Goal: Task Accomplishment & Management: Manage account settings

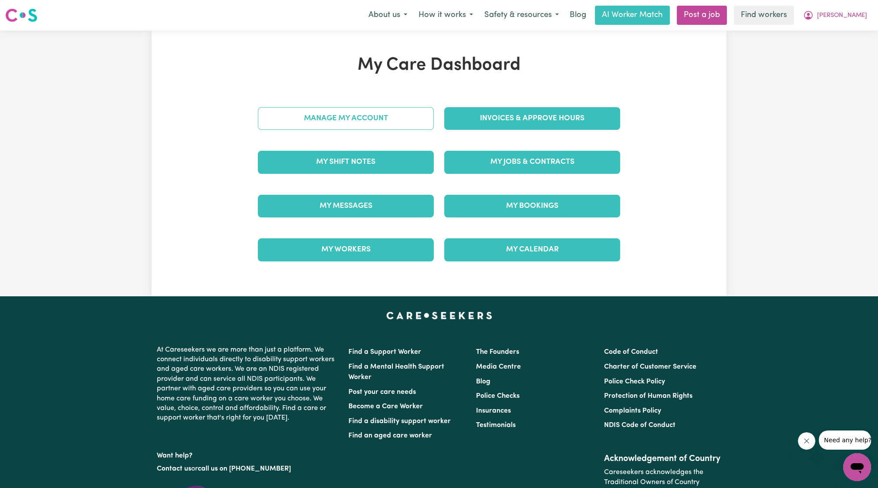
click at [413, 128] on link "Manage My Account" at bounding box center [346, 118] width 176 height 23
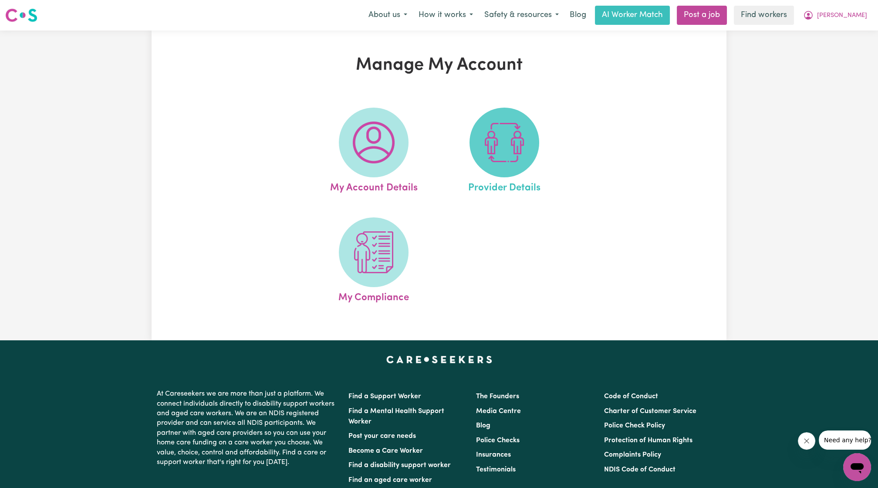
click at [492, 164] on span at bounding box center [505, 143] width 70 height 70
select select "NDIS_FUNDING_PLAN_MANAGED"
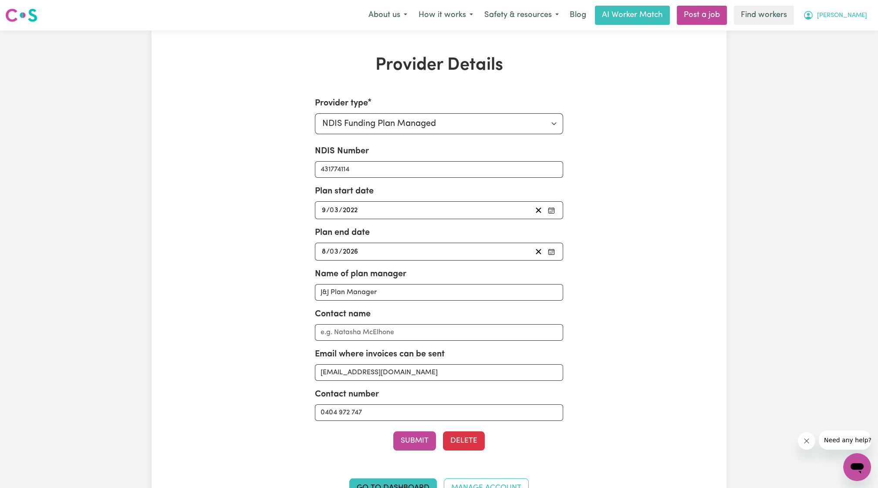
click at [851, 10] on button "[PERSON_NAME]" at bounding box center [835, 15] width 75 height 18
click at [835, 27] on link "My Dashboard" at bounding box center [838, 34] width 69 height 17
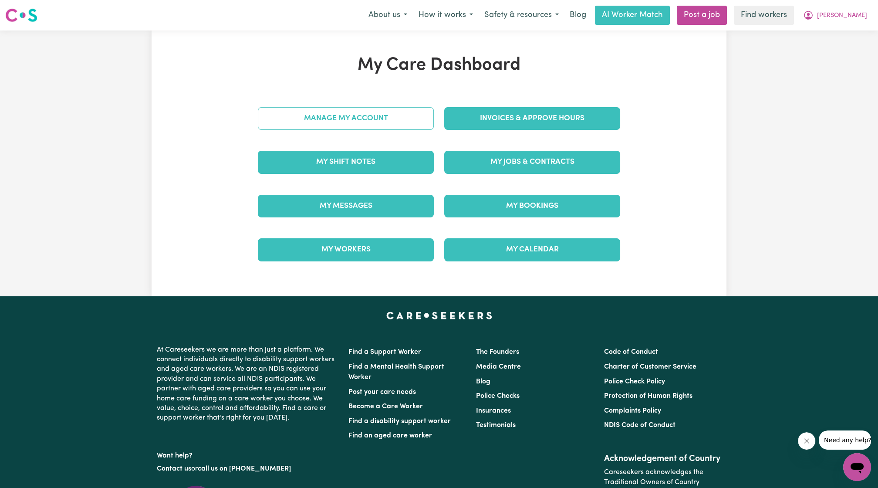
click at [422, 107] on link "Manage My Account" at bounding box center [346, 118] width 176 height 23
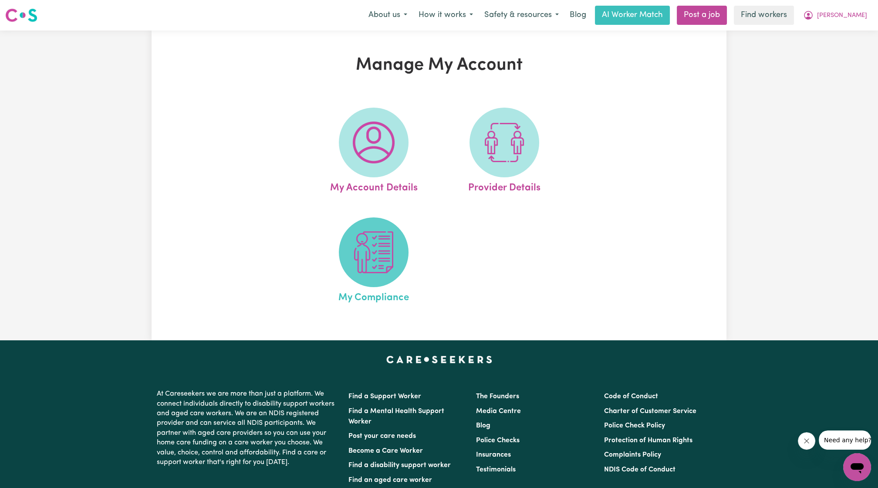
click at [365, 261] on img at bounding box center [374, 252] width 42 height 42
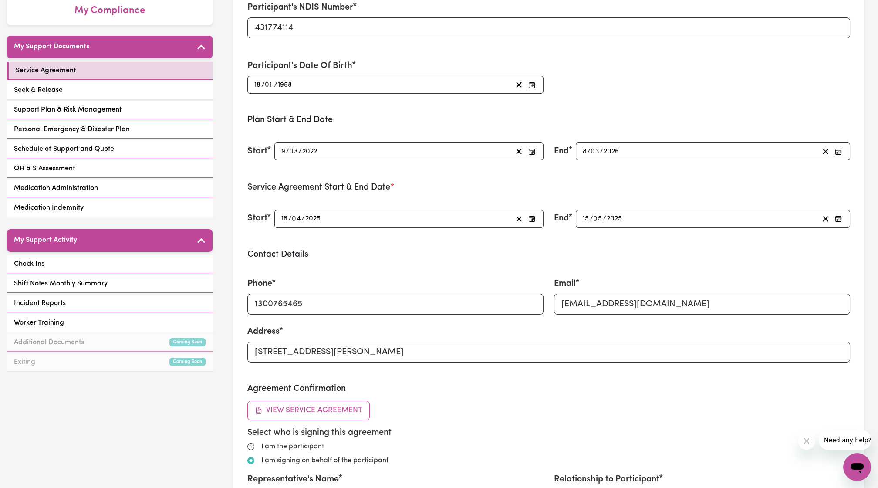
scroll to position [132, 0]
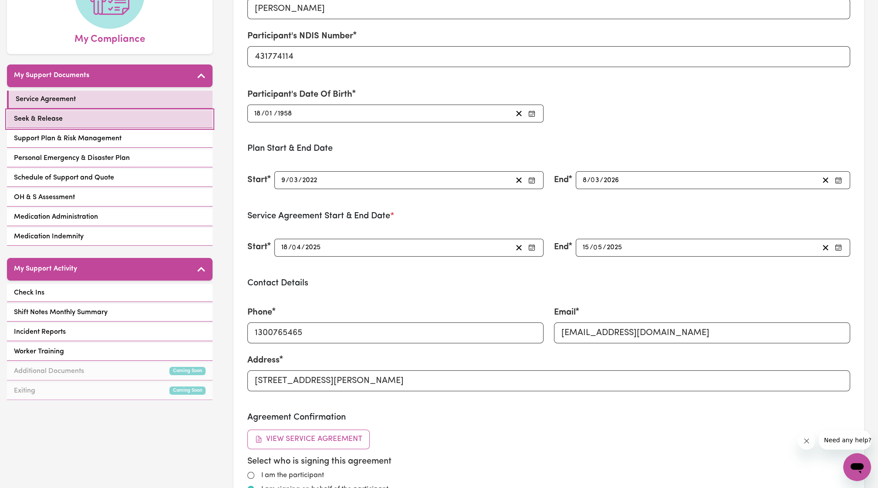
click at [127, 110] on link "Seek & Release" at bounding box center [110, 119] width 206 height 18
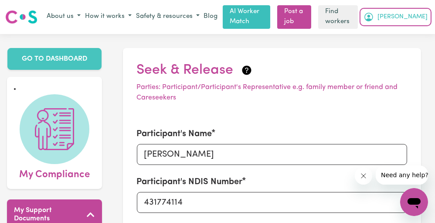
click at [413, 19] on button "[PERSON_NAME]" at bounding box center [395, 17] width 68 height 15
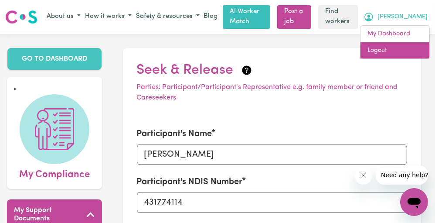
click at [395, 44] on link "Logout" at bounding box center [394, 50] width 69 height 17
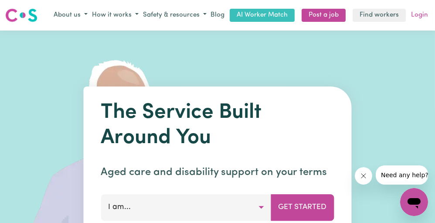
click at [417, 18] on link "Login" at bounding box center [419, 16] width 20 height 14
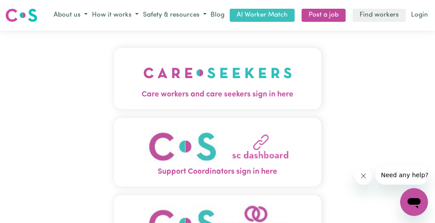
click at [266, 77] on img "Care workers and care seekers sign in here" at bounding box center [217, 73] width 149 height 32
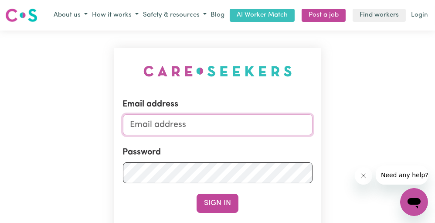
click at [211, 135] on input "Email address" at bounding box center [218, 124] width 190 height 21
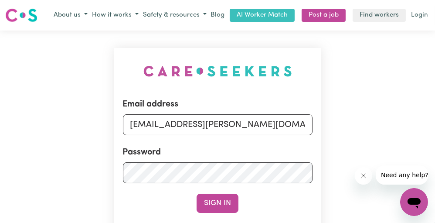
drag, startPoint x: 175, startPoint y: 123, endPoint x: 366, endPoint y: 126, distance: 191.7
click at [366, 126] on div "Email address [EMAIL_ADDRESS][PERSON_NAME][DOMAIN_NAME] Password Sign In Regist…" at bounding box center [217, 179] width 435 height 296
type input "superuser~[EMAIL_ADDRESS][DOMAIN_NAME]"
click at [197, 193] on button "Sign In" at bounding box center [218, 202] width 42 height 19
